Goal: Task Accomplishment & Management: Use online tool/utility

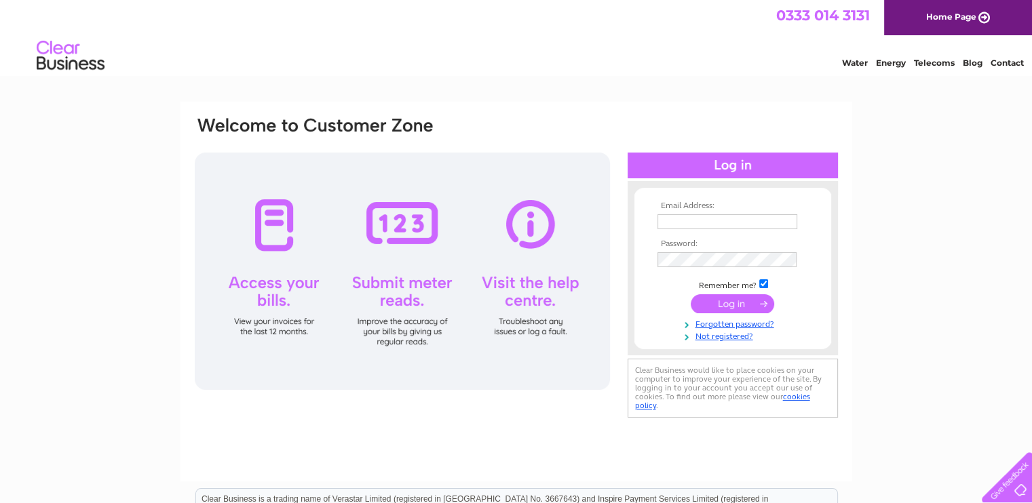
type input "[EMAIL_ADDRESS][DOMAIN_NAME]"
click at [731, 298] on input "submit" at bounding box center [732, 303] width 83 height 19
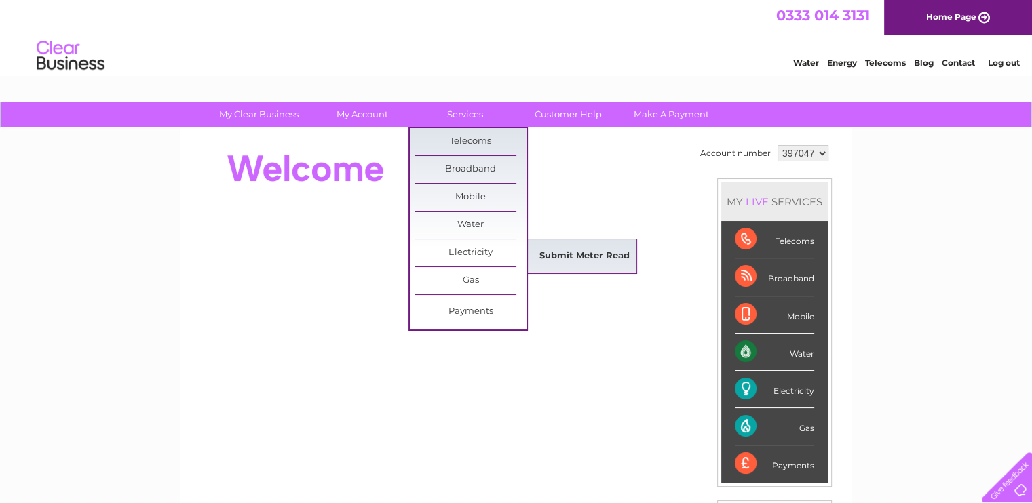
click at [567, 256] on link "Submit Meter Read" at bounding box center [585, 256] width 112 height 27
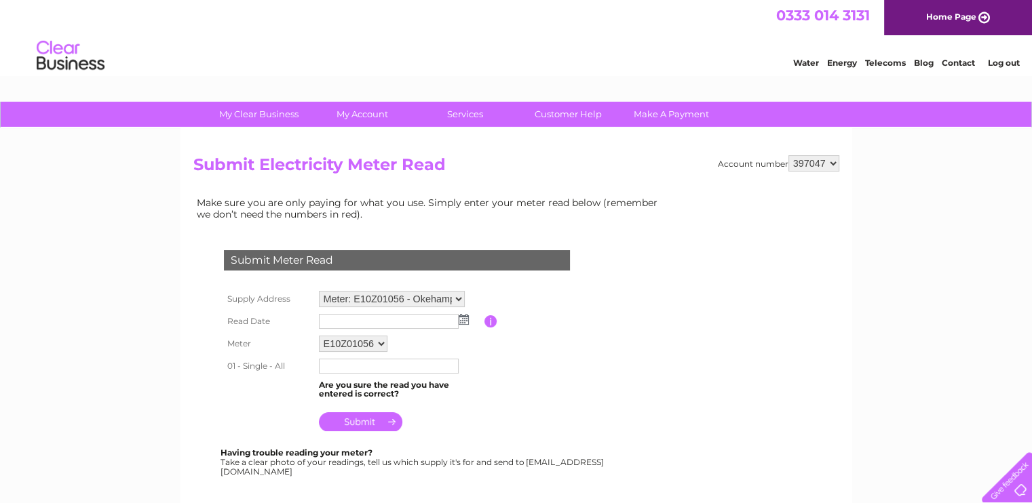
click at [465, 317] on img at bounding box center [464, 319] width 10 height 11
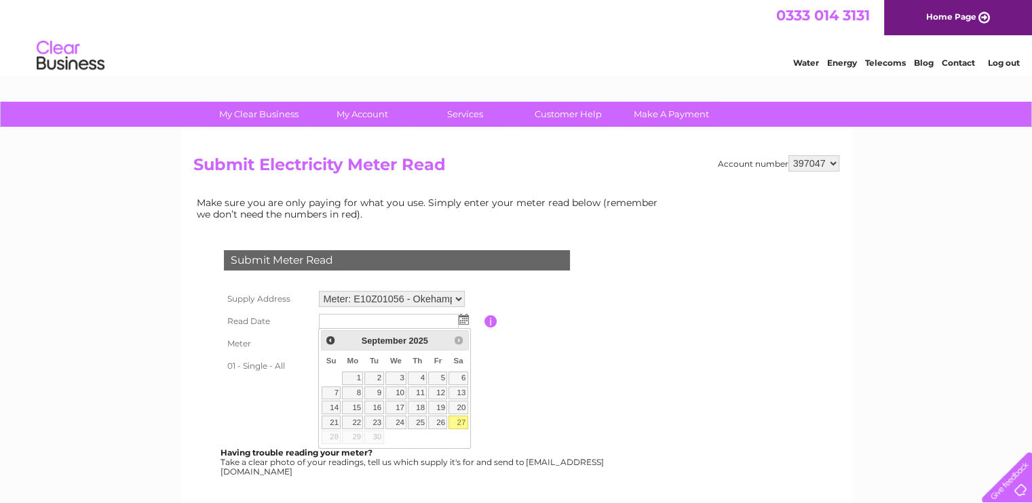
click at [464, 423] on link "27" at bounding box center [458, 423] width 19 height 14
type input "2025/09/27"
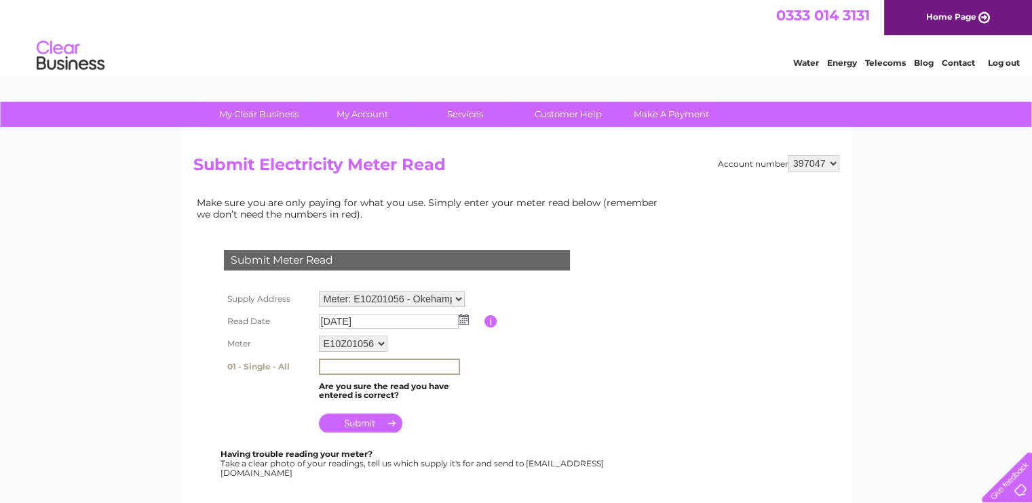
click at [370, 364] on input "text" at bounding box center [389, 367] width 141 height 16
type input "316567"
click at [370, 419] on input "submit" at bounding box center [360, 422] width 83 height 19
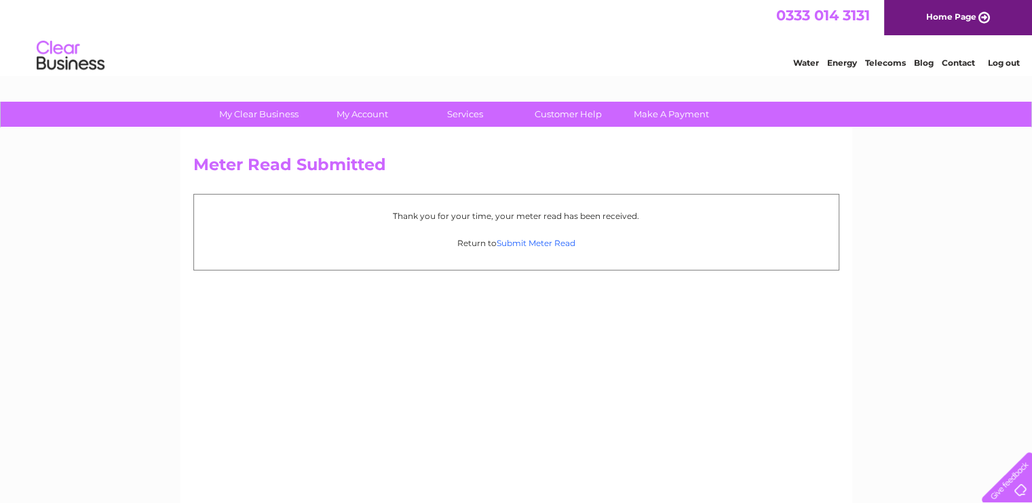
click at [546, 241] on link "Submit Meter Read" at bounding box center [536, 243] width 79 height 10
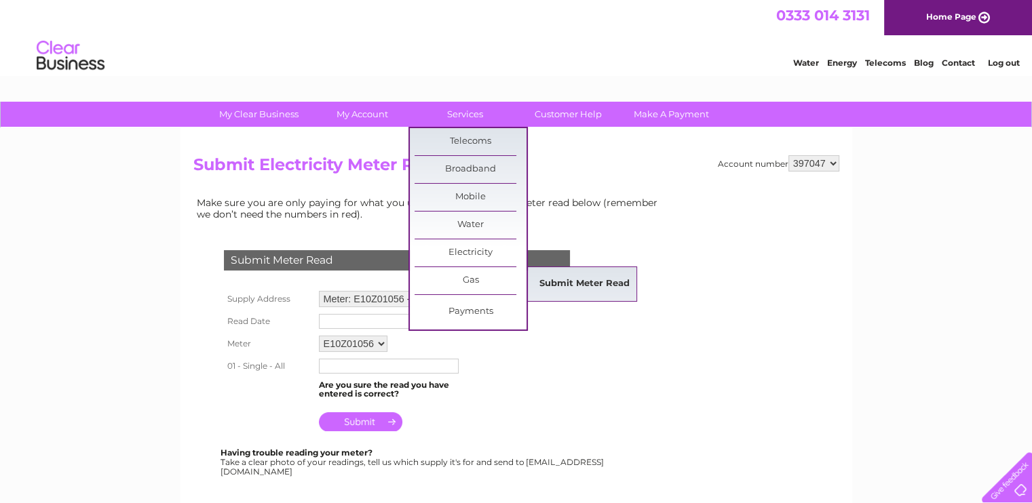
click at [568, 281] on link "Submit Meter Read" at bounding box center [585, 284] width 112 height 27
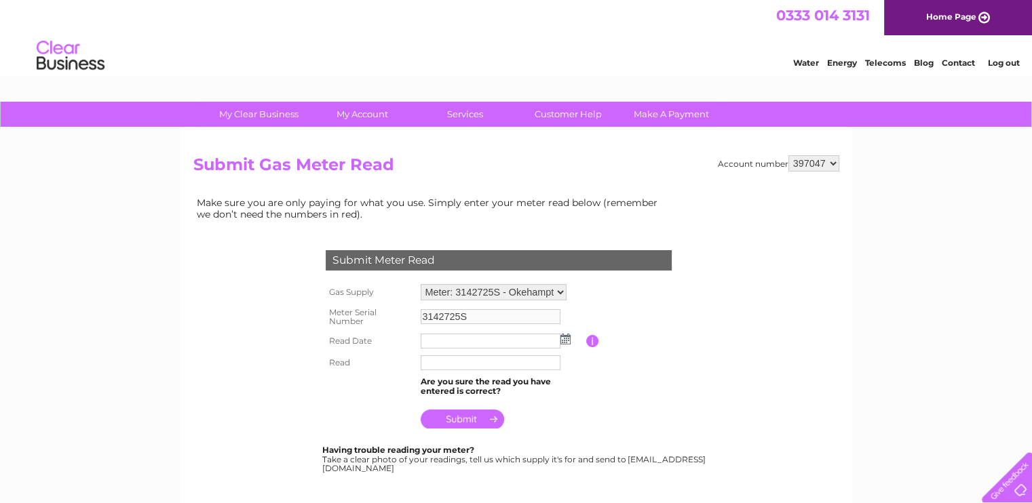
click at [563, 339] on img at bounding box center [565, 339] width 10 height 11
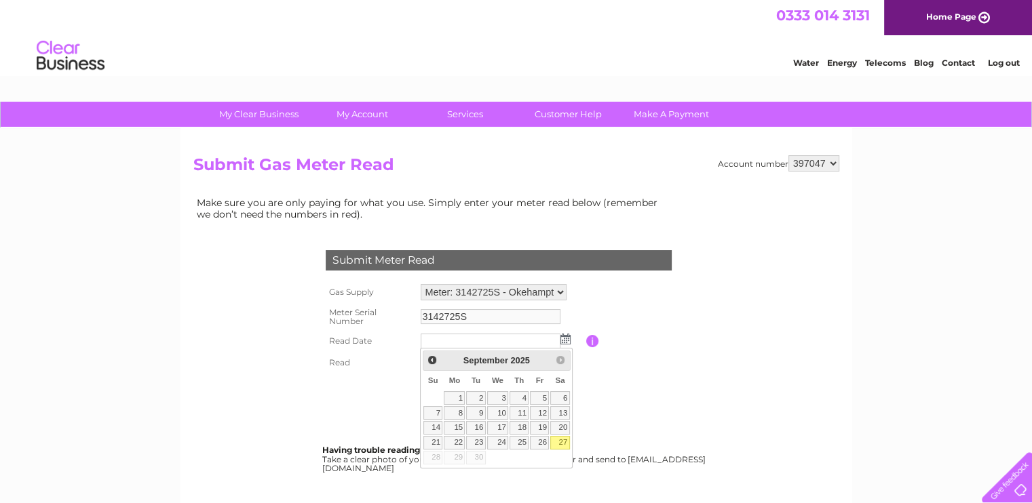
click at [560, 438] on link "27" at bounding box center [559, 443] width 19 height 14
type input "2025/09/27"
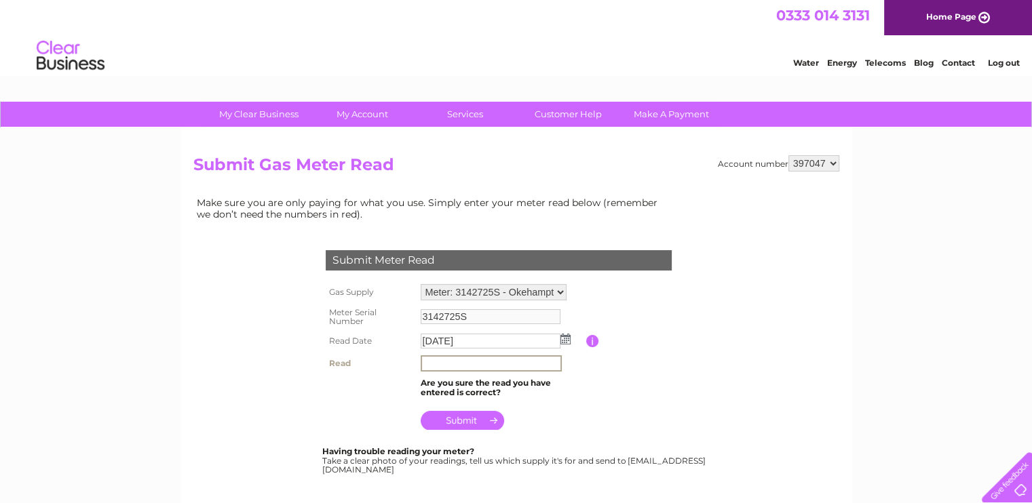
click at [453, 364] on input "text" at bounding box center [491, 364] width 141 height 16
type input "9453"
click at [461, 416] on input "submit" at bounding box center [462, 419] width 83 height 19
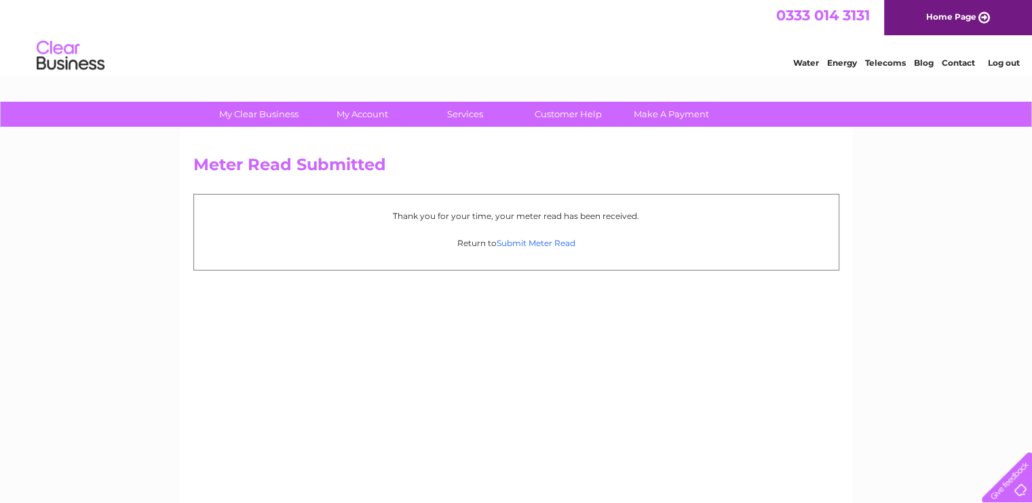
click at [559, 240] on link "Submit Meter Read" at bounding box center [536, 243] width 79 height 10
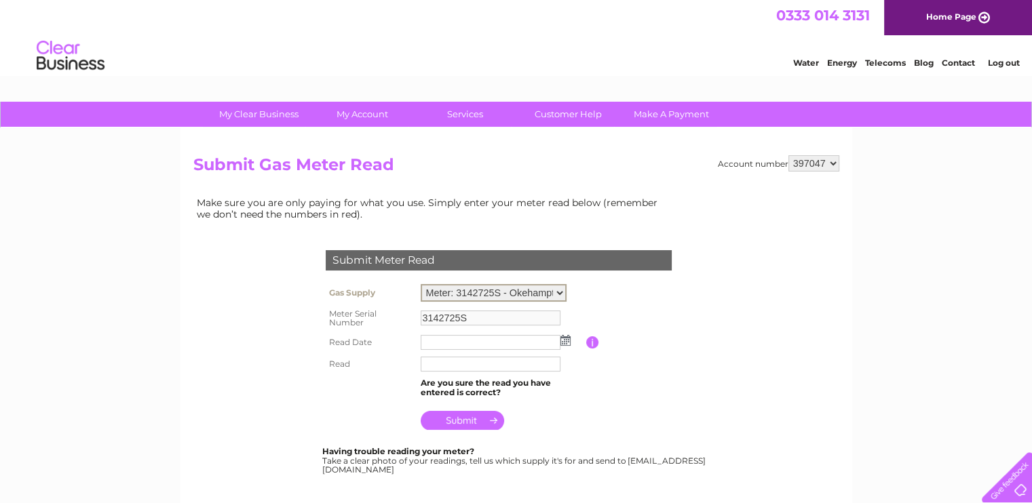
click at [564, 289] on select "Meter: 3142725S - Okehampton Conservative Club, [GEOGRAPHIC_DATA] 1DS Meter: 43…" at bounding box center [494, 293] width 146 height 18
select select "36166"
click at [421, 284] on select "Meter: 3142725S - Okehampton Conservative Club, Kempley Road, Okehampton, EX20 …" at bounding box center [494, 293] width 146 height 18
type input "4316799"
click at [573, 339] on td at bounding box center [501, 341] width 169 height 22
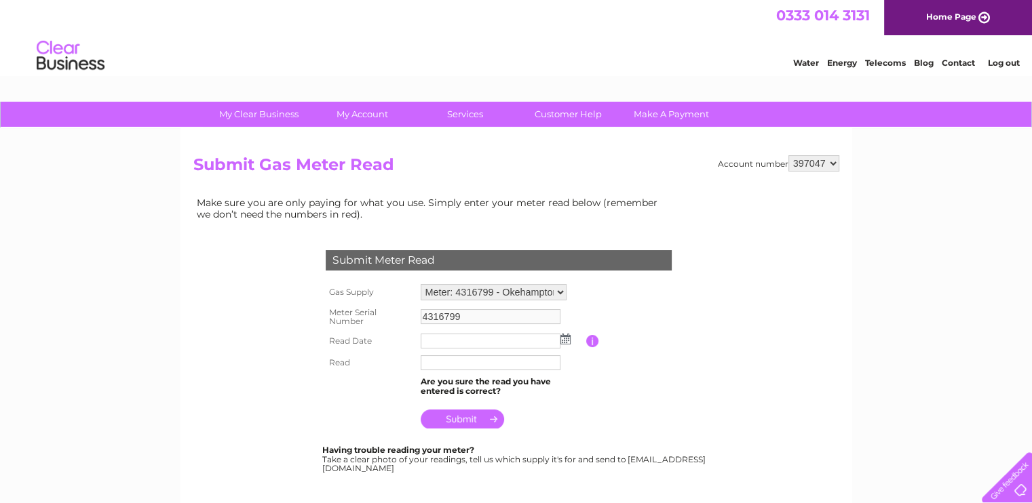
click at [565, 340] on img at bounding box center [565, 339] width 10 height 11
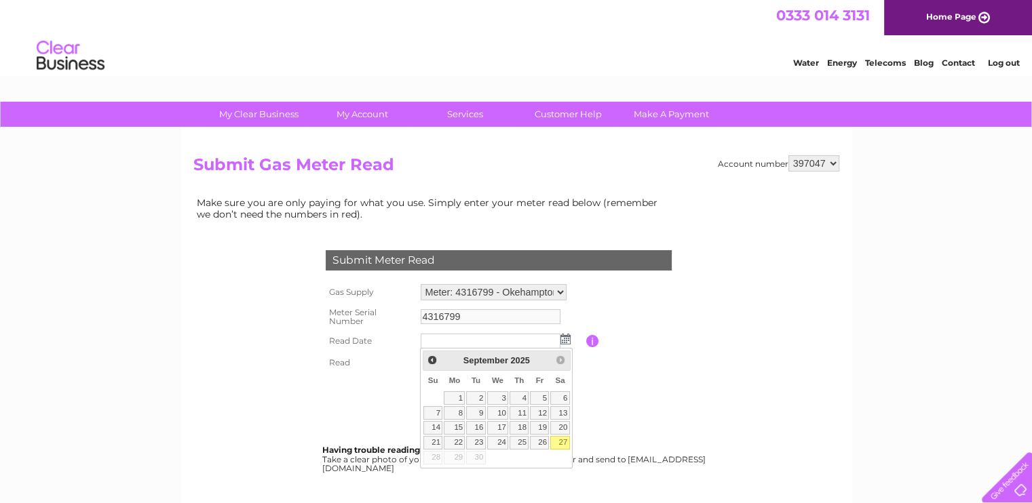
click at [556, 440] on link "27" at bounding box center [559, 443] width 19 height 14
type input "2025/09/27"
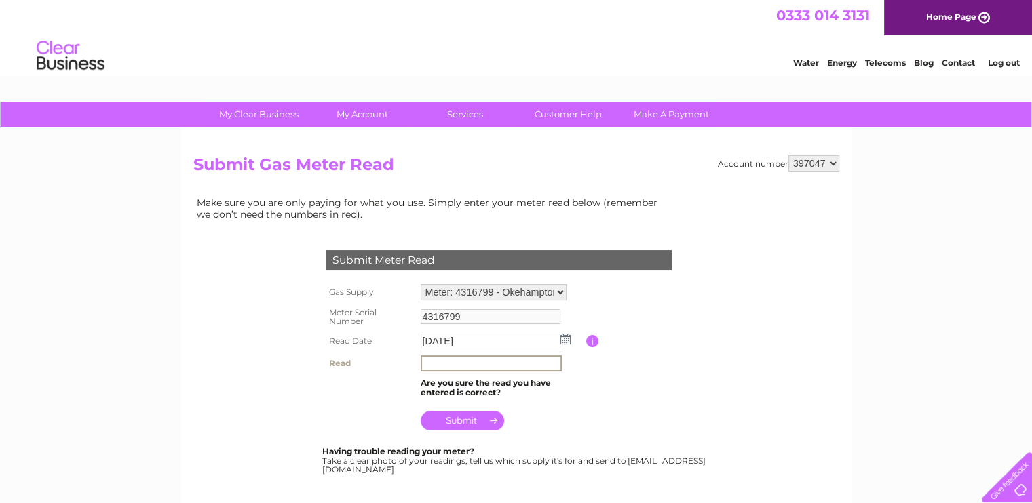
click at [475, 359] on input "text" at bounding box center [491, 364] width 141 height 16
click at [475, 359] on input "667" at bounding box center [491, 364] width 141 height 16
type input "6674"
click at [462, 418] on input "submit" at bounding box center [462, 419] width 83 height 19
